Goal: Information Seeking & Learning: Find specific fact

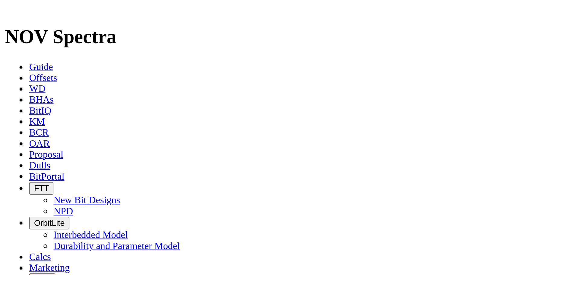
scroll to position [815, 0]
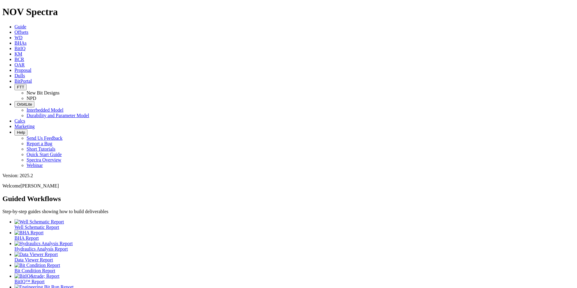
click at [25, 73] on span "Dulls" at bounding box center [19, 75] width 11 height 5
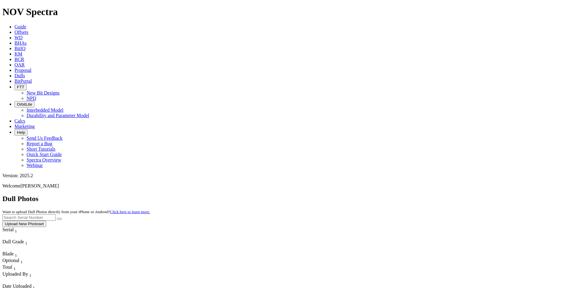
click at [56, 214] on input "text" at bounding box center [28, 217] width 53 height 6
type input "315452"
click at [57, 218] on button "submit" at bounding box center [59, 219] width 5 height 2
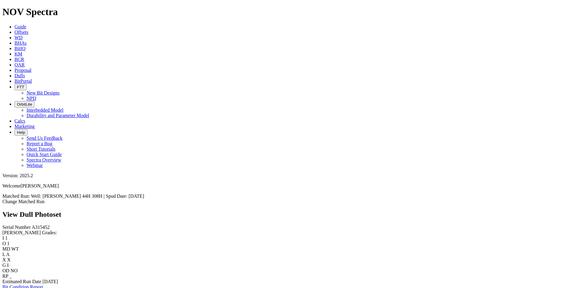
click at [34, 284] on link "Bit Condition Report" at bounding box center [22, 286] width 41 height 5
click at [14, 73] on icon at bounding box center [14, 75] width 0 height 5
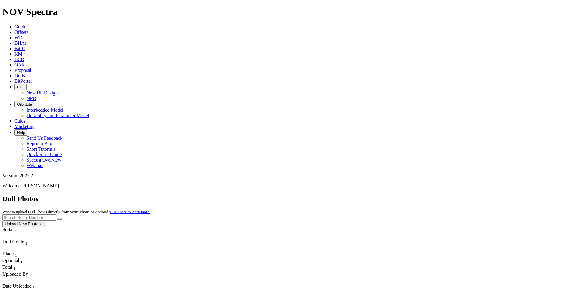
click at [56, 214] on input "text" at bounding box center [28, 217] width 53 height 6
click at [59, 219] on icon "submit" at bounding box center [59, 219] width 0 height 0
click at [56, 214] on input "a320176" at bounding box center [28, 217] width 53 height 6
type input "a320180"
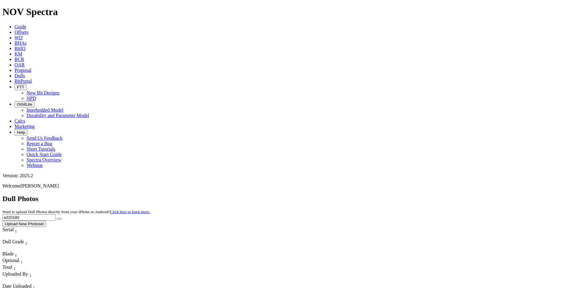
click at [62, 218] on button "submit" at bounding box center [59, 219] width 5 height 2
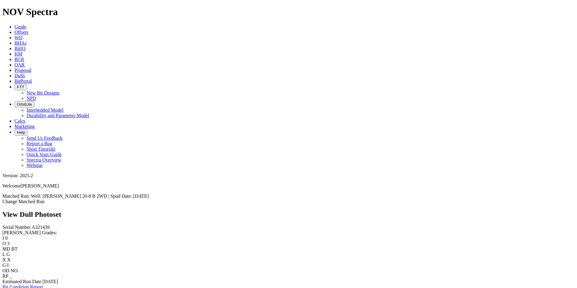
click at [14, 73] on icon at bounding box center [14, 75] width 0 height 5
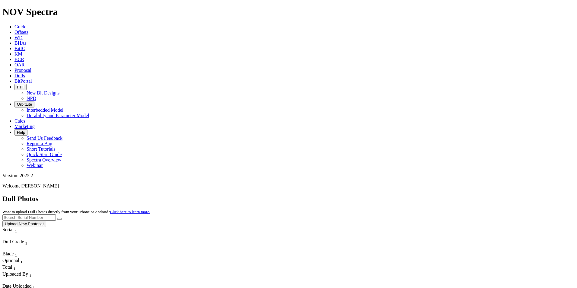
click at [56, 214] on input "text" at bounding box center [28, 217] width 53 height 6
type input "A320996"
click at [59, 219] on icon "submit" at bounding box center [59, 219] width 0 height 0
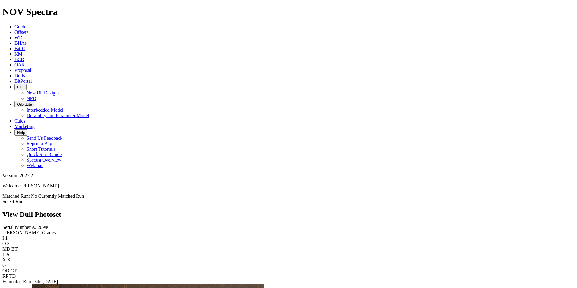
click at [25, 73] on span "Dulls" at bounding box center [19, 75] width 11 height 5
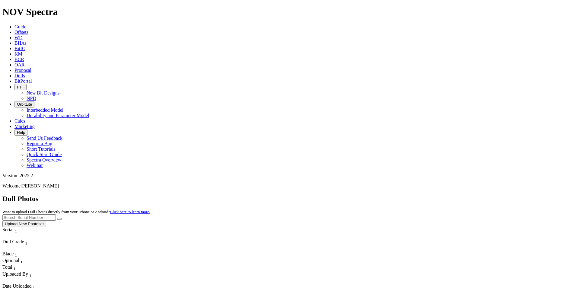
click at [56, 214] on input "text" at bounding box center [28, 217] width 53 height 6
type input "a321249"
click at [57, 218] on button "submit" at bounding box center [59, 219] width 5 height 2
